Goal: Task Accomplishment & Management: Manage account settings

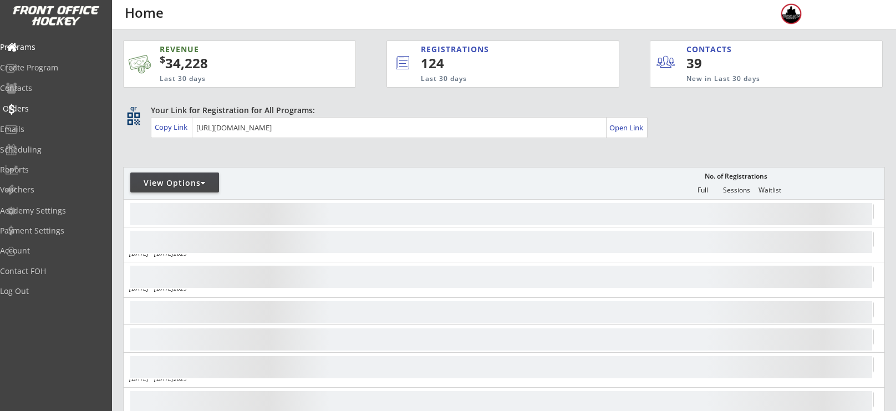
click at [38, 109] on div "Orders" at bounding box center [53, 109] width 100 height 8
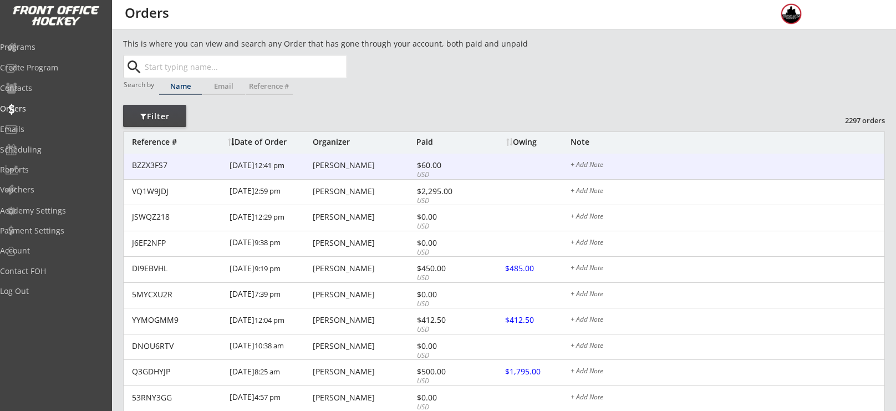
click at [332, 172] on div "BZZX3FS7 9/05/25 12:41 pm Stephanie Sen $60.00 USD + Add Note" at bounding box center [504, 167] width 761 height 26
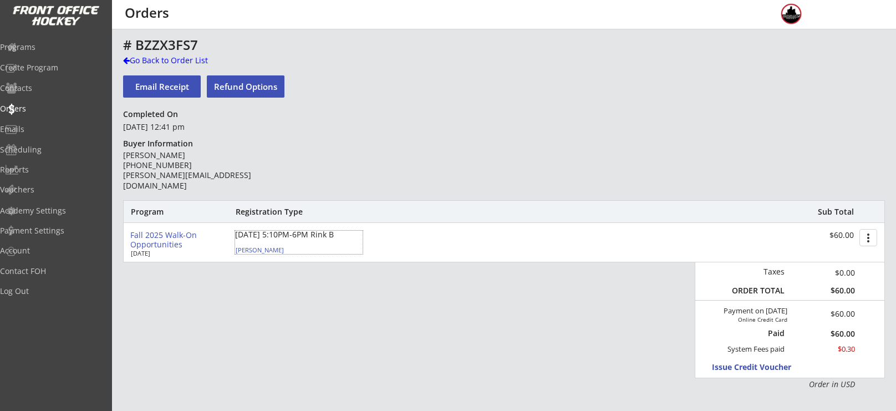
click at [255, 250] on div "Lukasz Sen" at bounding box center [298, 250] width 124 height 6
select select ""Youth L/XL""
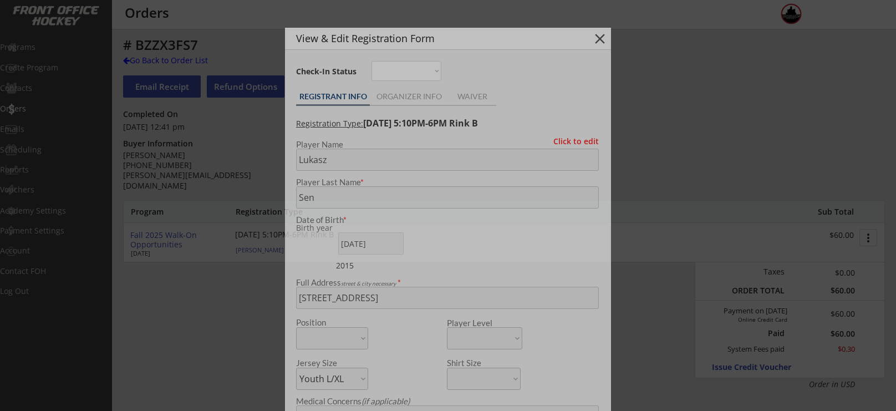
type input "2015"
type input "Patriots"
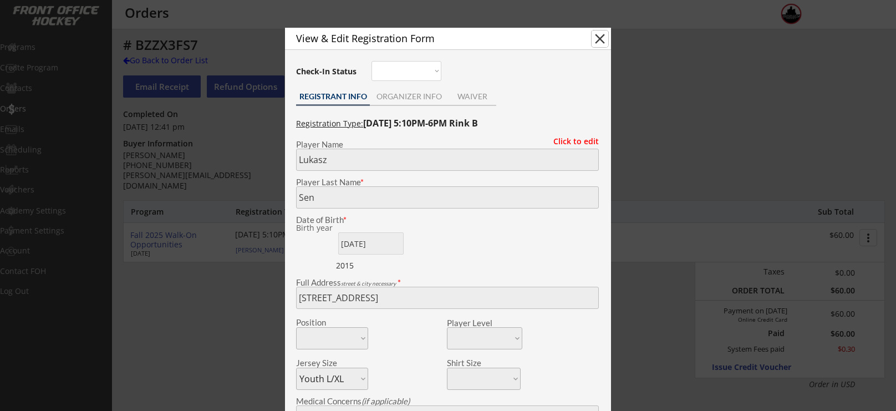
click at [599, 40] on button "close" at bounding box center [600, 39] width 17 height 17
select select ""PLACEHOLDER_1427118222253""
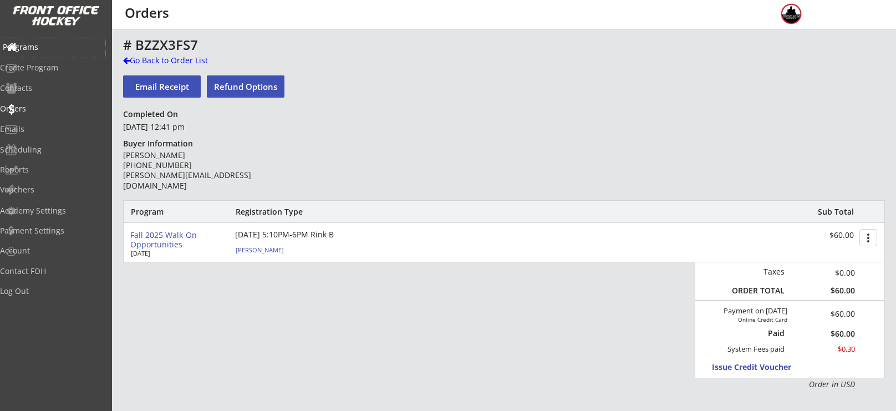
click at [49, 45] on div "Programs" at bounding box center [53, 47] width 100 height 8
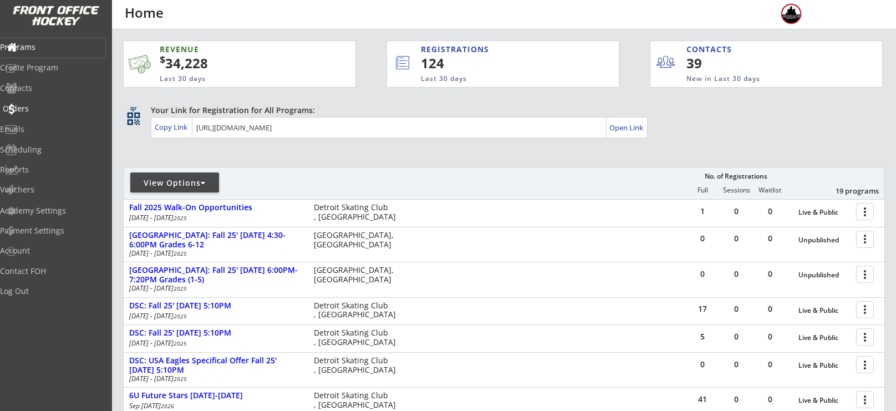
click at [54, 103] on div "Orders" at bounding box center [52, 109] width 105 height 19
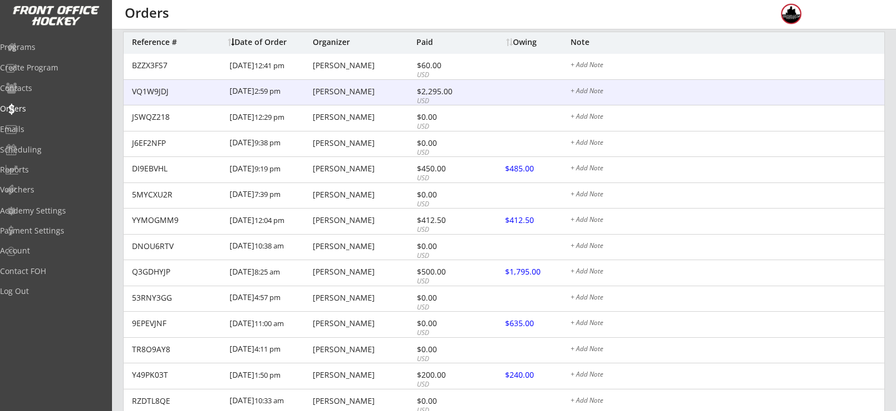
scroll to position [100, 0]
click at [356, 87] on div "Hannah Gustafsson" at bounding box center [363, 91] width 101 height 8
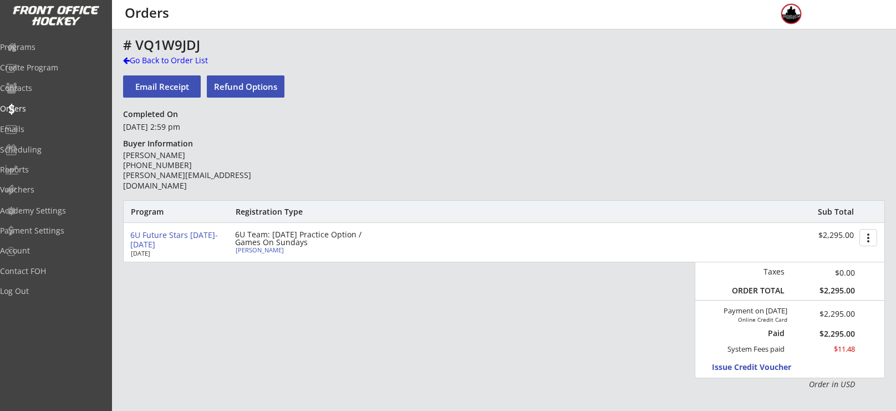
click at [261, 251] on div "Celie Gustafsson" at bounding box center [298, 250] width 124 height 6
type input "Celie"
type input "Gustafsson"
type input "09/23/2019"
type input "1935 Hillwood Dr, Bloomfield Hills, MI 48304, USA"
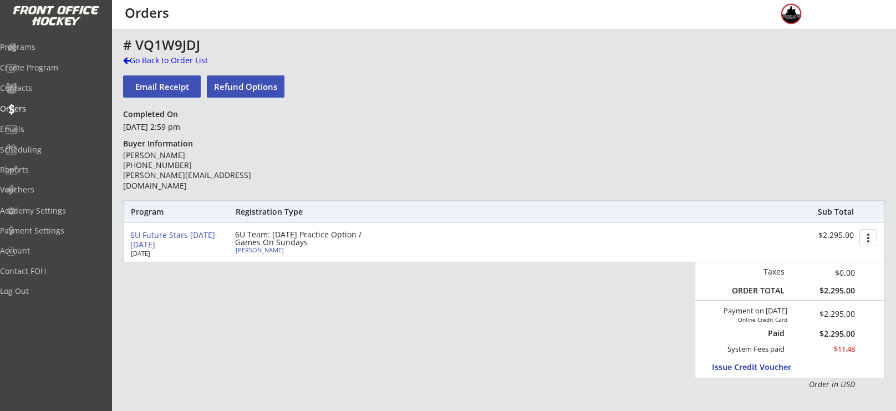
select select
type input "Gluten, celiac disease"
type input "Hannah Gustafsson"
type input "(312) 956-2423"
select select ""Youth XS""
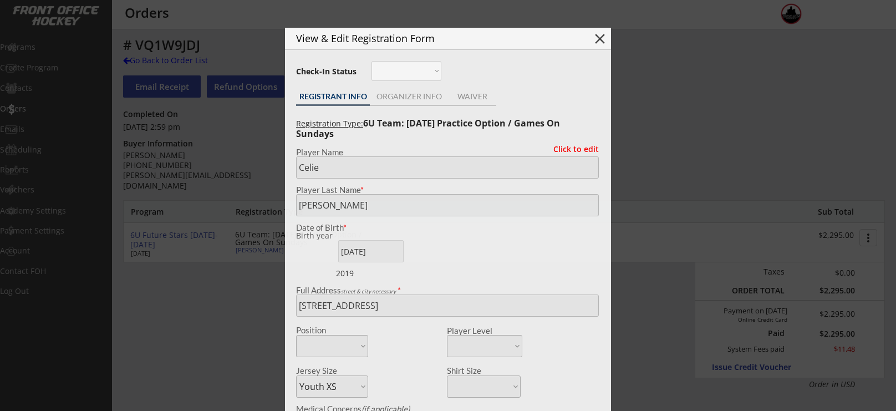
type input "2019"
type input "56,19,37"
type input "Gustafsson"
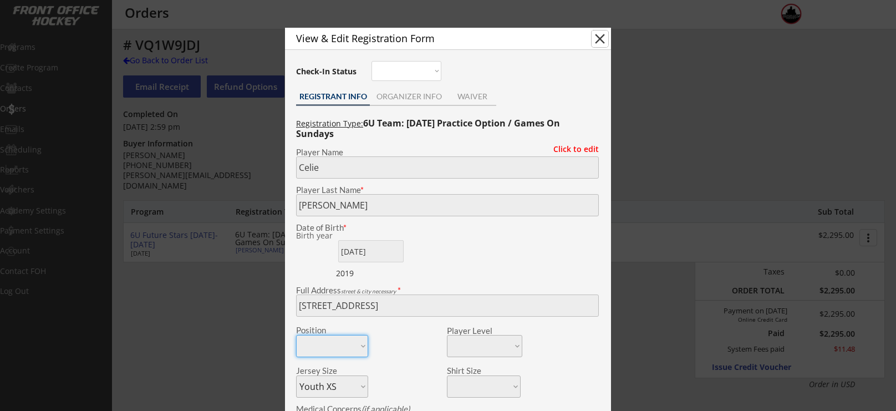
click at [602, 34] on button "close" at bounding box center [600, 39] width 17 height 17
select select ""PLACEHOLDER_1427118222253""
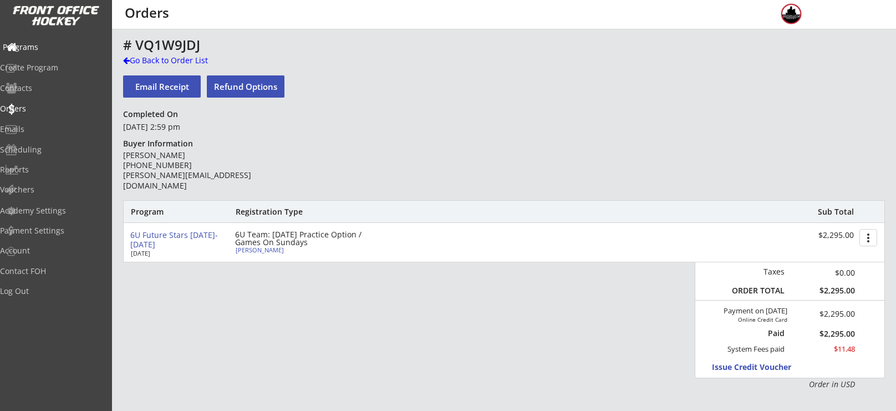
click at [44, 52] on div "Programs" at bounding box center [52, 47] width 105 height 19
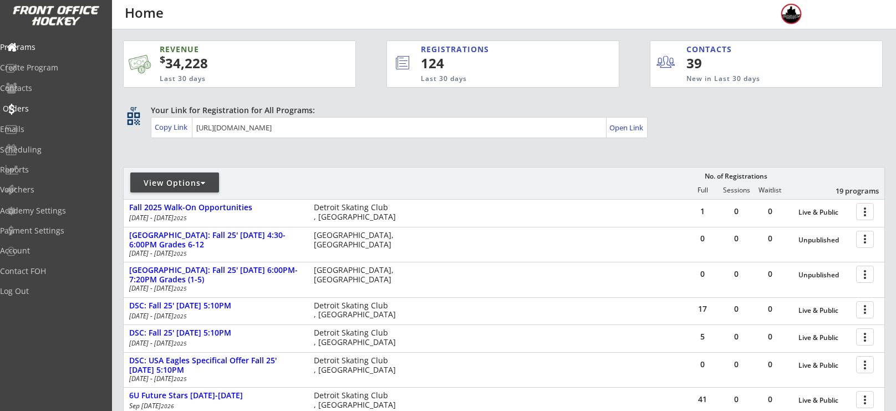
click at [42, 108] on div "Orders" at bounding box center [53, 109] width 100 height 8
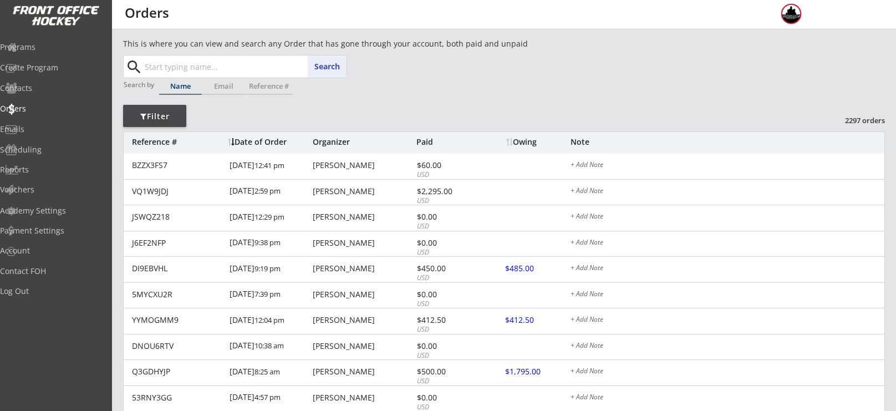
click at [216, 56] on input "text" at bounding box center [245, 66] width 204 height 22
type input "satterlund"
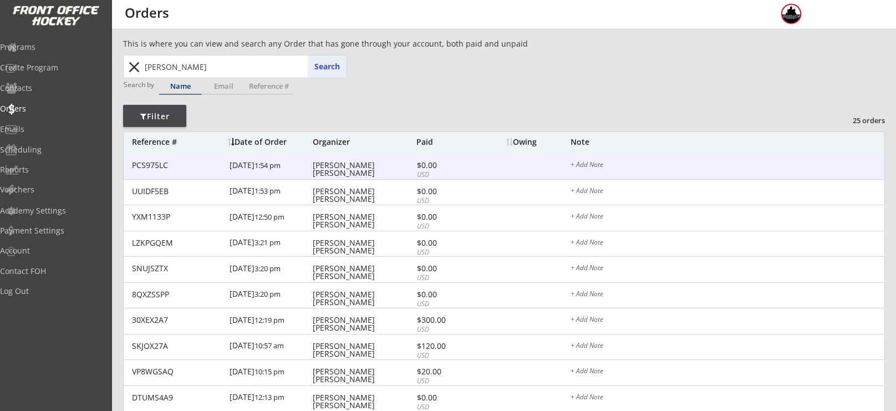
click at [363, 165] on div "Seabrook Satterlund" at bounding box center [363, 169] width 101 height 16
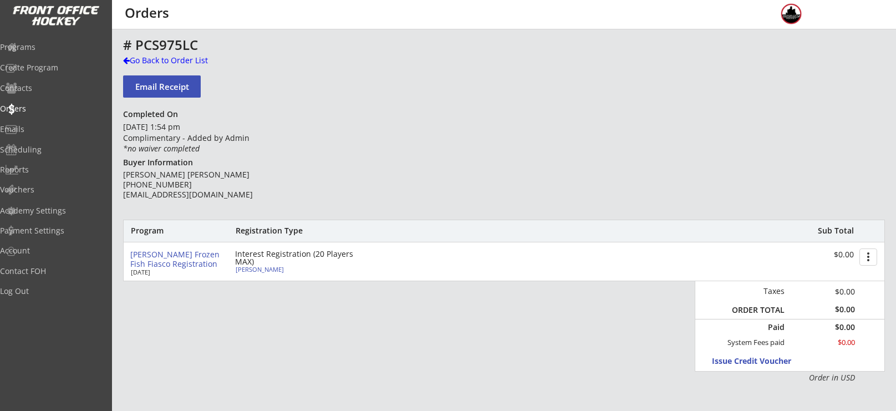
click at [266, 267] on div "Sky Satterlund" at bounding box center [298, 269] width 124 height 6
type input "Sky"
type input "Satterlund"
type input "1925 Hillwood Dr, Bloomfield Hills, MI 48304, USA"
type input "Brianna satterlund"
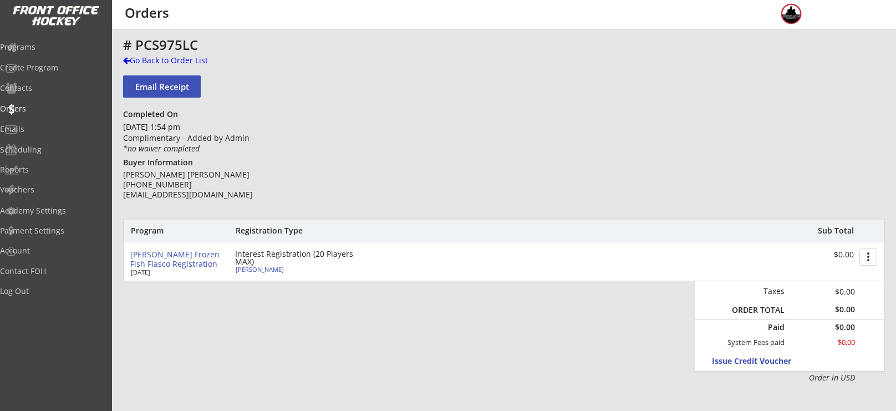
type input "(248) 798-8910"
select select ""Youth S/M""
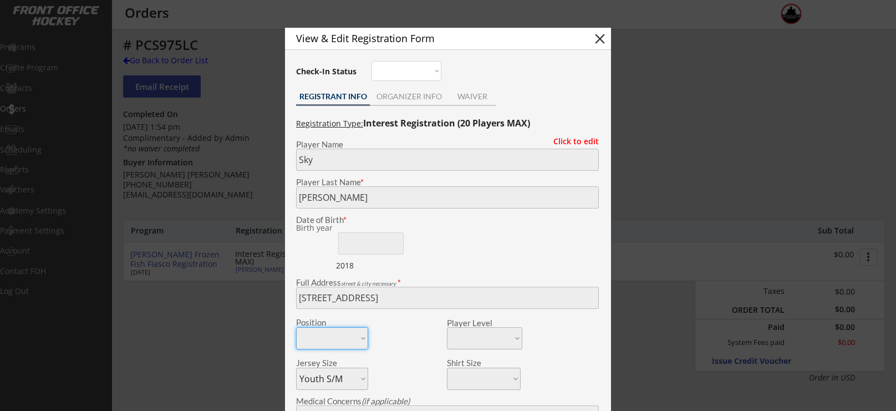
click at [594, 38] on button "close" at bounding box center [600, 39] width 17 height 17
select select ""PLACEHOLDER_1427118222253""
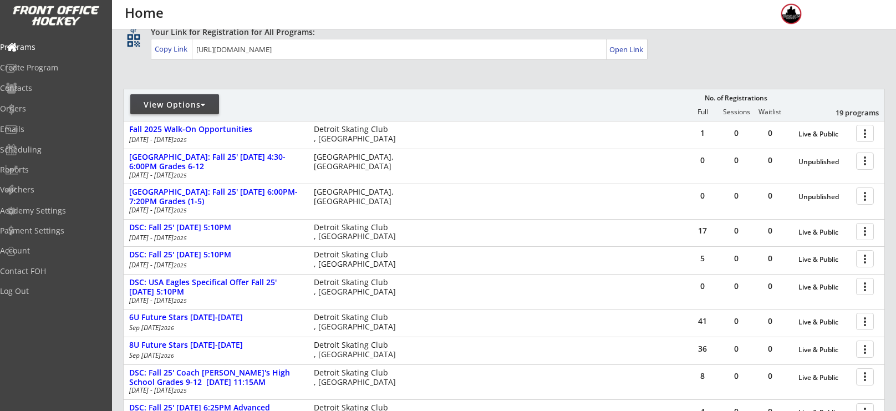
scroll to position [82, 0]
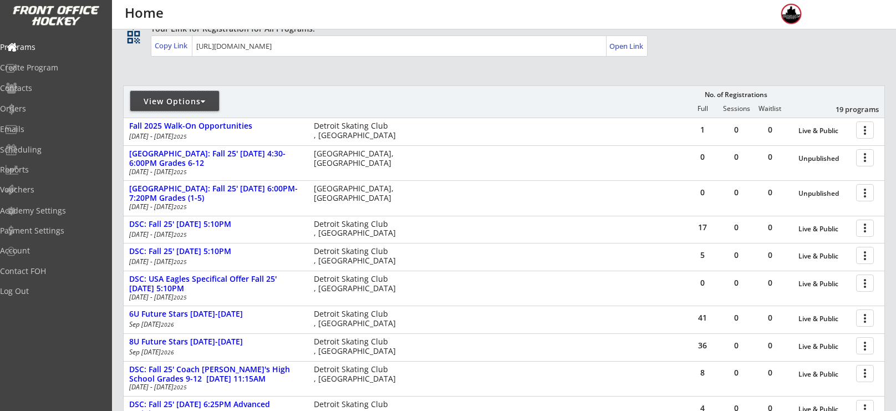
click at [197, 93] on div "View Options" at bounding box center [174, 101] width 89 height 20
select select ""Upcoming Programs""
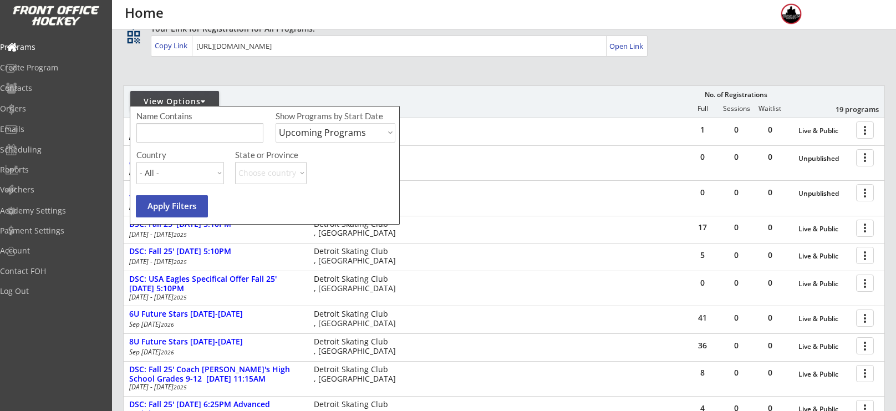
click at [202, 127] on input "input" at bounding box center [199, 132] width 127 height 19
type input "stars"
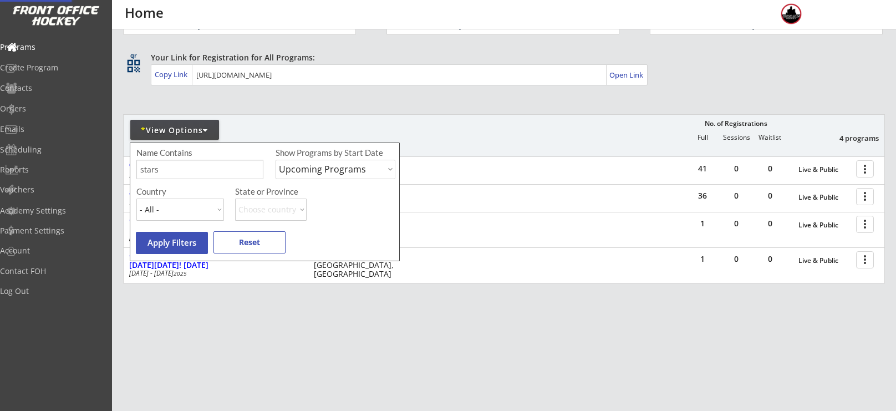
scroll to position [44, 0]
